Goal: Information Seeking & Learning: Learn about a topic

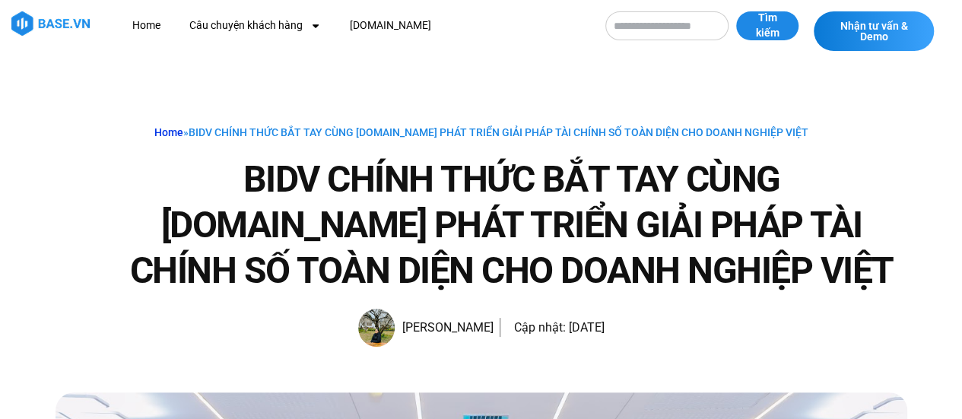
click at [176, 136] on link "Home" at bounding box center [168, 132] width 29 height 12
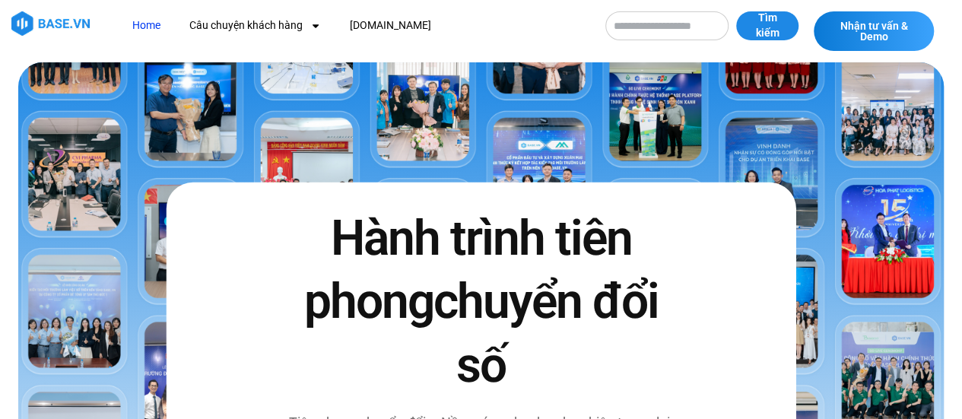
click at [673, 17] on input "Tìm kiếm" at bounding box center [667, 25] width 123 height 29
type input "*********"
click at [736, 11] on button "Tìm kiếm" at bounding box center [767, 25] width 62 height 29
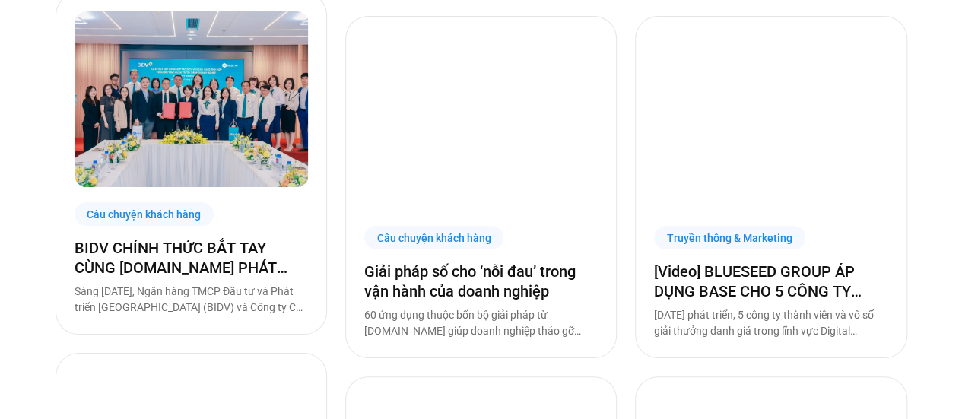
scroll to position [2434, 0]
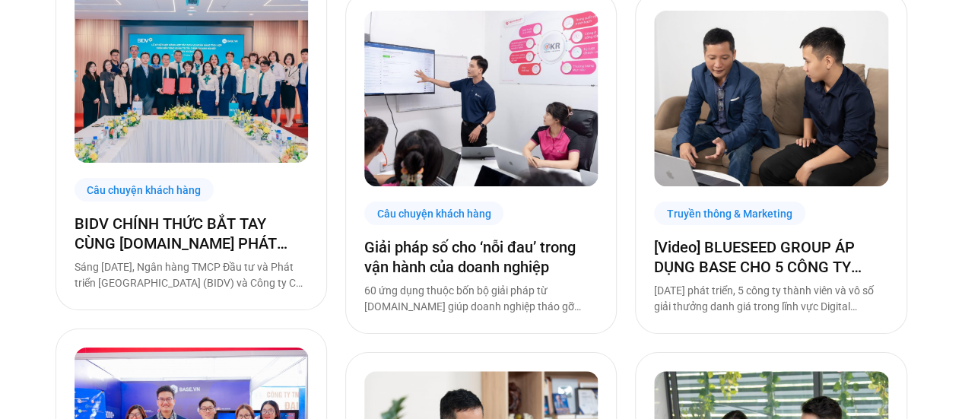
click at [180, 258] on div "BIDV CHÍNH THỨC BẮT TAY CÙNG BASE.VN PHÁT TRIỂN GIẢI PHÁP TÀI CHÍNH SỐ TOÀN DIỆ…" at bounding box center [192, 253] width 234 height 78
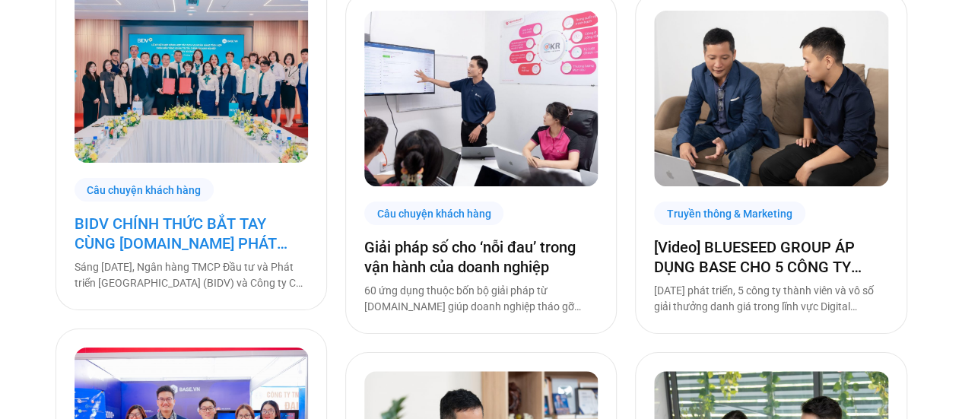
click at [176, 246] on link "BIDV CHÍNH THỨC BẮT TAY CÙNG [DOMAIN_NAME] PHÁT TRIỂN GIẢI PHÁP TÀI CHÍNH SỐ TO…" at bounding box center [192, 234] width 234 height 40
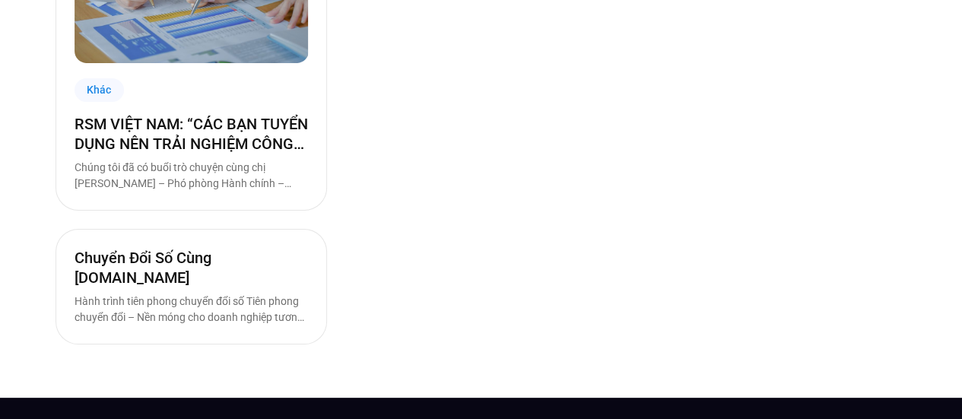
scroll to position [10727, 0]
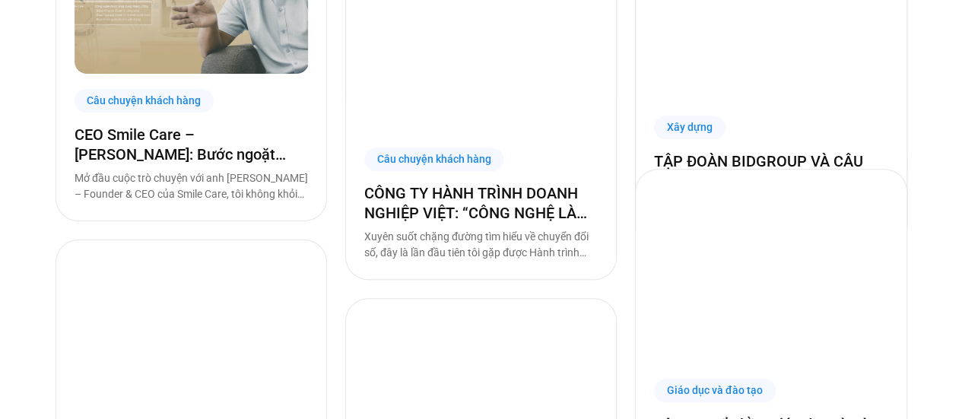
scroll to position [8901, 0]
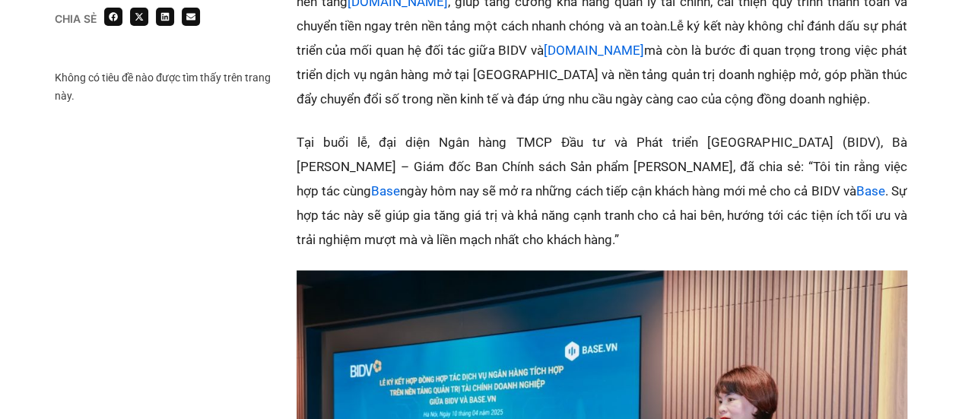
scroll to position [1750, 0]
